Goal: Task Accomplishment & Management: Complete application form

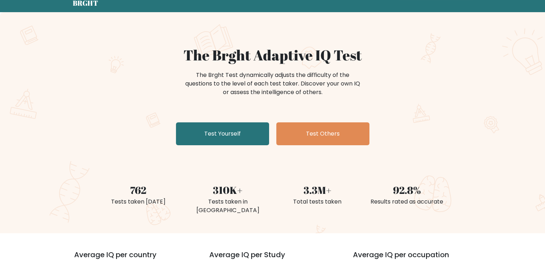
scroll to position [48, 0]
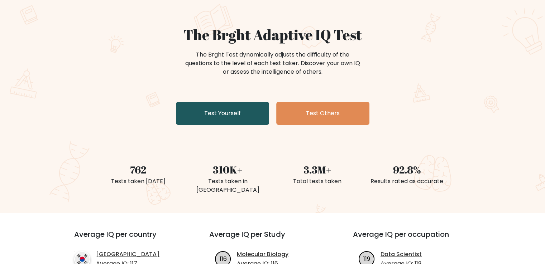
click at [240, 115] on link "Test Yourself" at bounding box center [222, 113] width 93 height 23
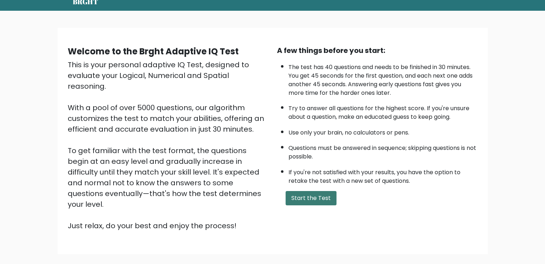
scroll to position [48, 0]
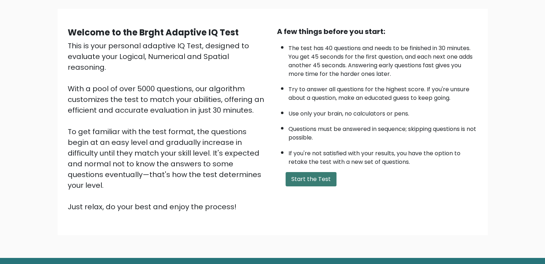
click at [308, 177] on button "Start the Test" at bounding box center [310, 179] width 51 height 14
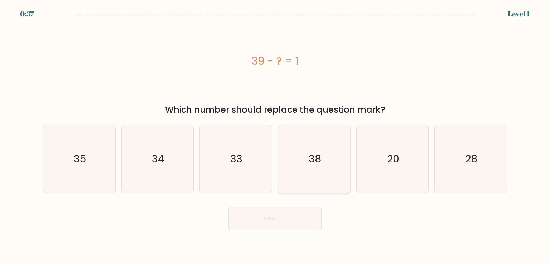
click at [314, 162] on text "38" at bounding box center [315, 159] width 13 height 14
click at [275, 136] on input "d. 38" at bounding box center [275, 134] width 0 height 4
radio input "true"
click at [277, 219] on button "Next" at bounding box center [274, 218] width 93 height 23
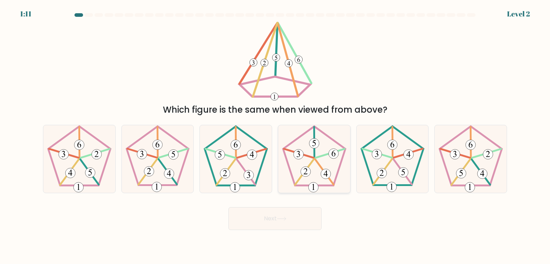
click at [314, 169] on icon at bounding box center [313, 158] width 67 height 67
click at [275, 136] on input "d." at bounding box center [275, 134] width 0 height 4
radio input "true"
click at [319, 161] on icon at bounding box center [314, 159] width 67 height 67
click at [275, 136] on input "d." at bounding box center [275, 134] width 0 height 4
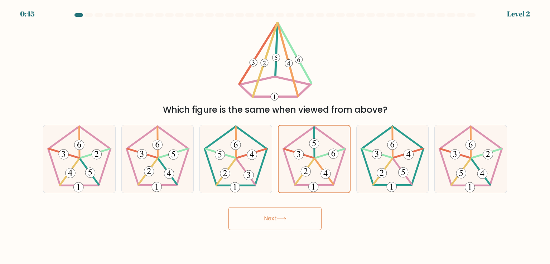
click at [289, 214] on button "Next" at bounding box center [274, 218] width 93 height 23
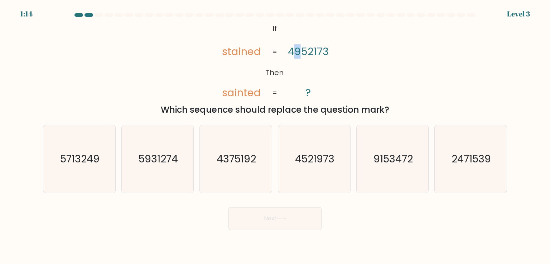
drag, startPoint x: 300, startPoint y: 50, endPoint x: 296, endPoint y: 51, distance: 4.0
click at [296, 51] on tspan "4952173" at bounding box center [308, 51] width 41 height 14
click at [385, 78] on div "@import url('https://fonts.googleapis.com/css?family=Abril+Fatface:400,100,100i…" at bounding box center [275, 68] width 473 height 95
click at [322, 159] on text "4521973" at bounding box center [314, 159] width 39 height 14
click at [275, 136] on input "d. 4521973" at bounding box center [275, 134] width 0 height 4
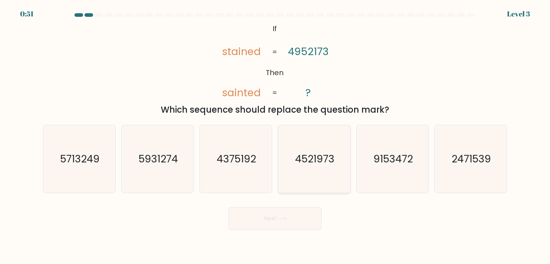
radio input "true"
click at [289, 218] on button "Next" at bounding box center [274, 218] width 93 height 23
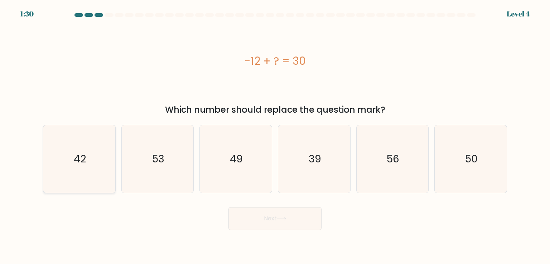
click at [89, 166] on icon "42" at bounding box center [78, 158] width 67 height 67
click at [275, 136] on input "a. 42" at bounding box center [275, 134] width 0 height 4
radio input "true"
click at [295, 217] on button "Next" at bounding box center [274, 218] width 93 height 23
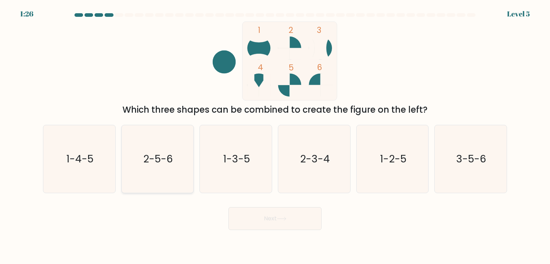
click at [155, 158] on text "2-5-6" at bounding box center [158, 159] width 30 height 14
click at [275, 136] on input "b. 2-5-6" at bounding box center [275, 134] width 0 height 4
radio input "true"
click at [285, 218] on icon at bounding box center [282, 219] width 10 height 4
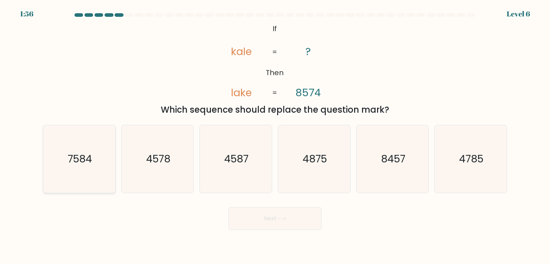
click at [71, 167] on icon "7584" at bounding box center [78, 158] width 67 height 67
click at [275, 136] on input "a. 7584" at bounding box center [275, 134] width 0 height 4
radio input "true"
click at [305, 218] on button "Next" at bounding box center [274, 218] width 93 height 23
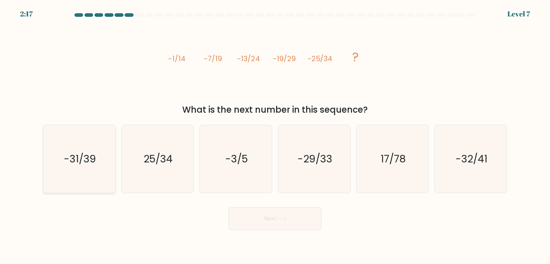
click at [98, 177] on icon "-31/39" at bounding box center [78, 158] width 67 height 67
click at [275, 136] on input "a. -31/39" at bounding box center [275, 134] width 0 height 4
radio input "true"
click at [272, 225] on button "Next" at bounding box center [274, 218] width 93 height 23
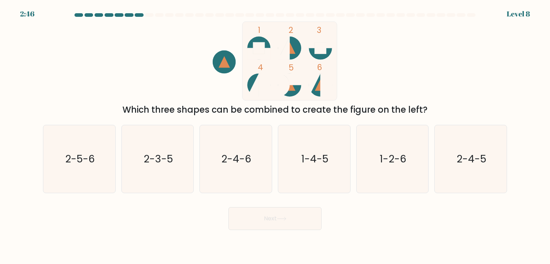
drag, startPoint x: 237, startPoint y: 166, endPoint x: 265, endPoint y: 207, distance: 49.3
click at [238, 167] on icon "2-4-6" at bounding box center [235, 158] width 67 height 67
click at [275, 136] on input "c. 2-4-6" at bounding box center [275, 134] width 0 height 4
radio input "true"
click at [270, 215] on button "Next" at bounding box center [274, 218] width 93 height 23
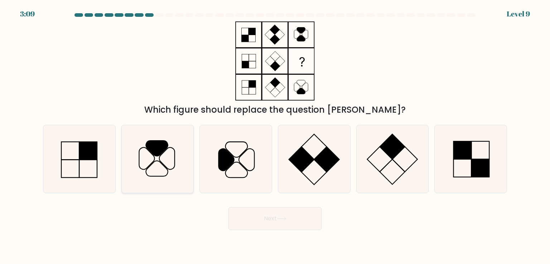
click at [180, 165] on icon at bounding box center [157, 158] width 67 height 67
click at [275, 136] on input "b." at bounding box center [275, 134] width 0 height 4
radio input "true"
click at [275, 222] on button "Next" at bounding box center [274, 218] width 93 height 23
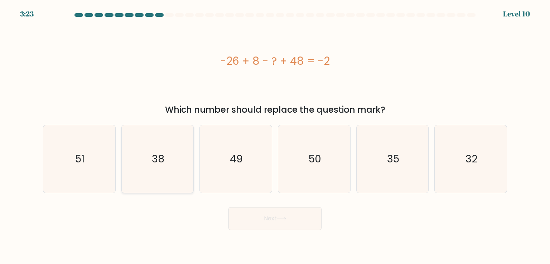
drag, startPoint x: 146, startPoint y: 162, endPoint x: 209, endPoint y: 187, distance: 68.0
click at [146, 162] on icon "38" at bounding box center [157, 158] width 67 height 67
click at [275, 136] on input "b. 38" at bounding box center [275, 134] width 0 height 4
radio input "true"
click at [286, 219] on icon at bounding box center [281, 218] width 9 height 3
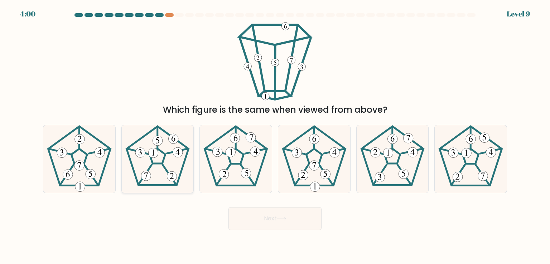
click at [149, 170] on icon at bounding box center [157, 158] width 67 height 67
click at [275, 136] on input "b." at bounding box center [275, 134] width 0 height 4
radio input "true"
click at [262, 216] on button "Next" at bounding box center [274, 218] width 93 height 23
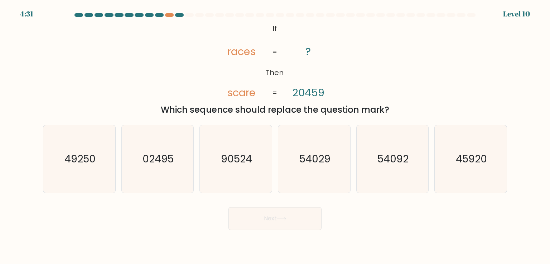
click at [468, 15] on div at bounding box center [471, 15] width 9 height 4
click at [469, 15] on div at bounding box center [471, 15] width 9 height 4
